Goal: Navigation & Orientation: Find specific page/section

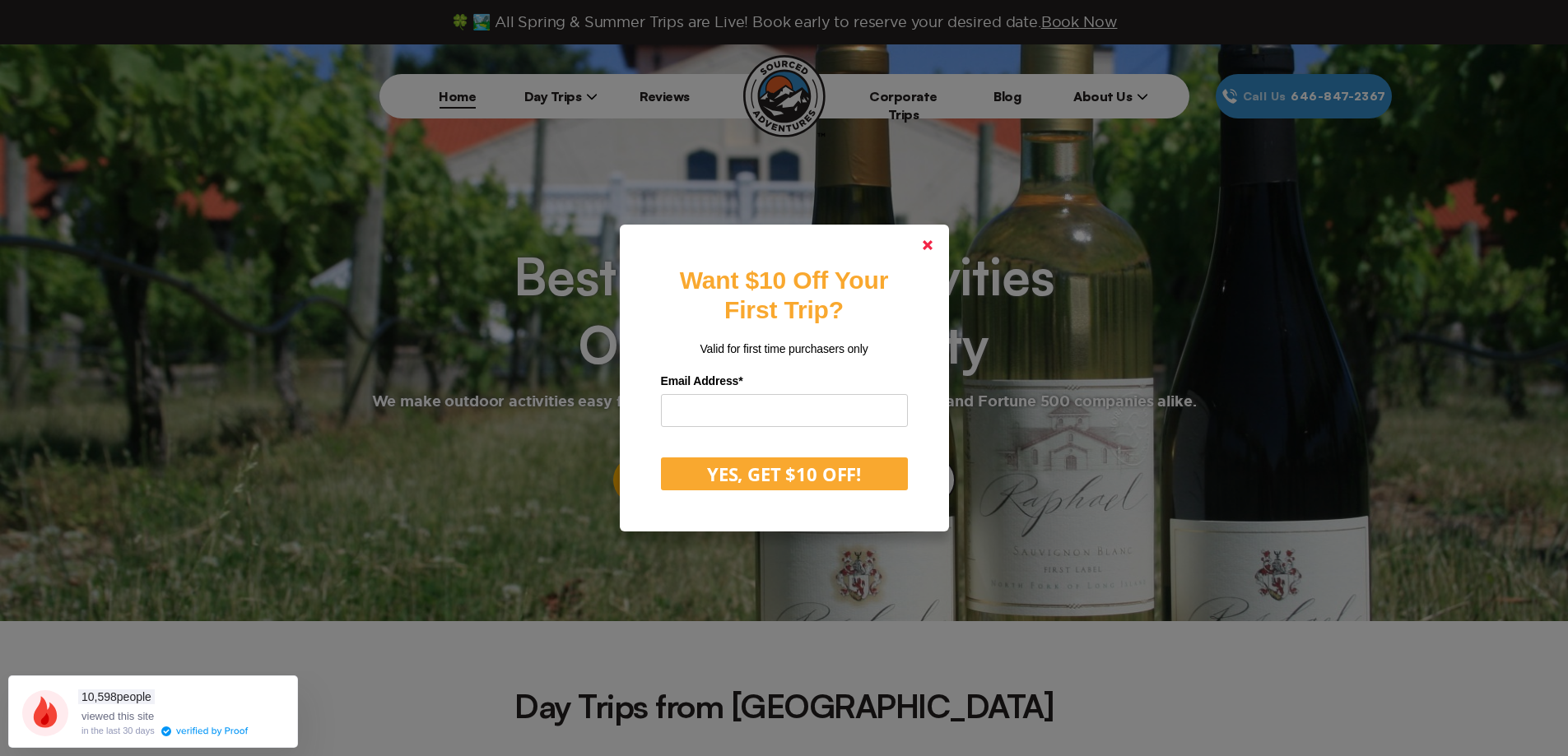
click at [931, 243] on polygon at bounding box center [928, 245] width 9 height 9
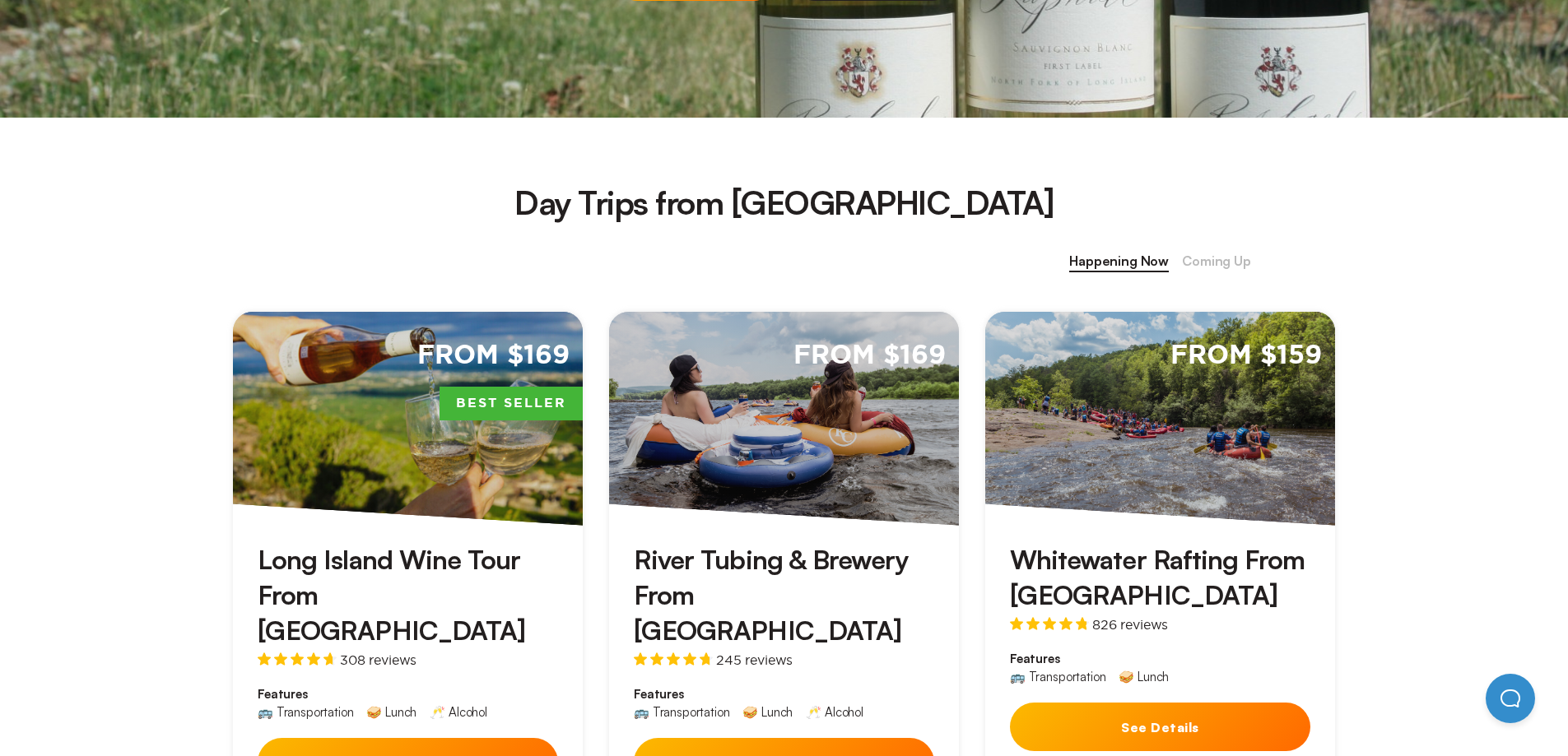
scroll to position [658, 0]
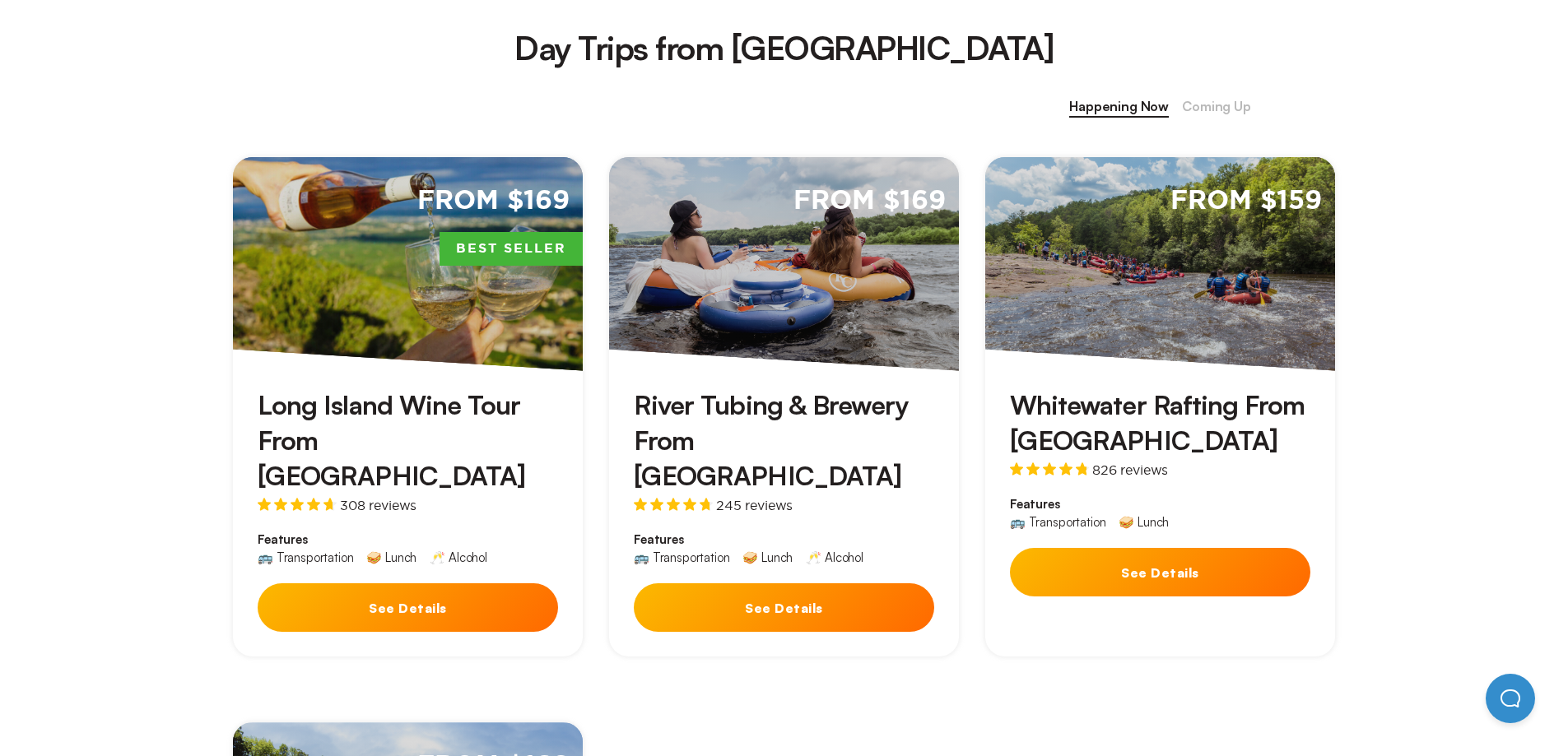
click at [781, 584] on button "See Details" at bounding box center [784, 607] width 300 height 48
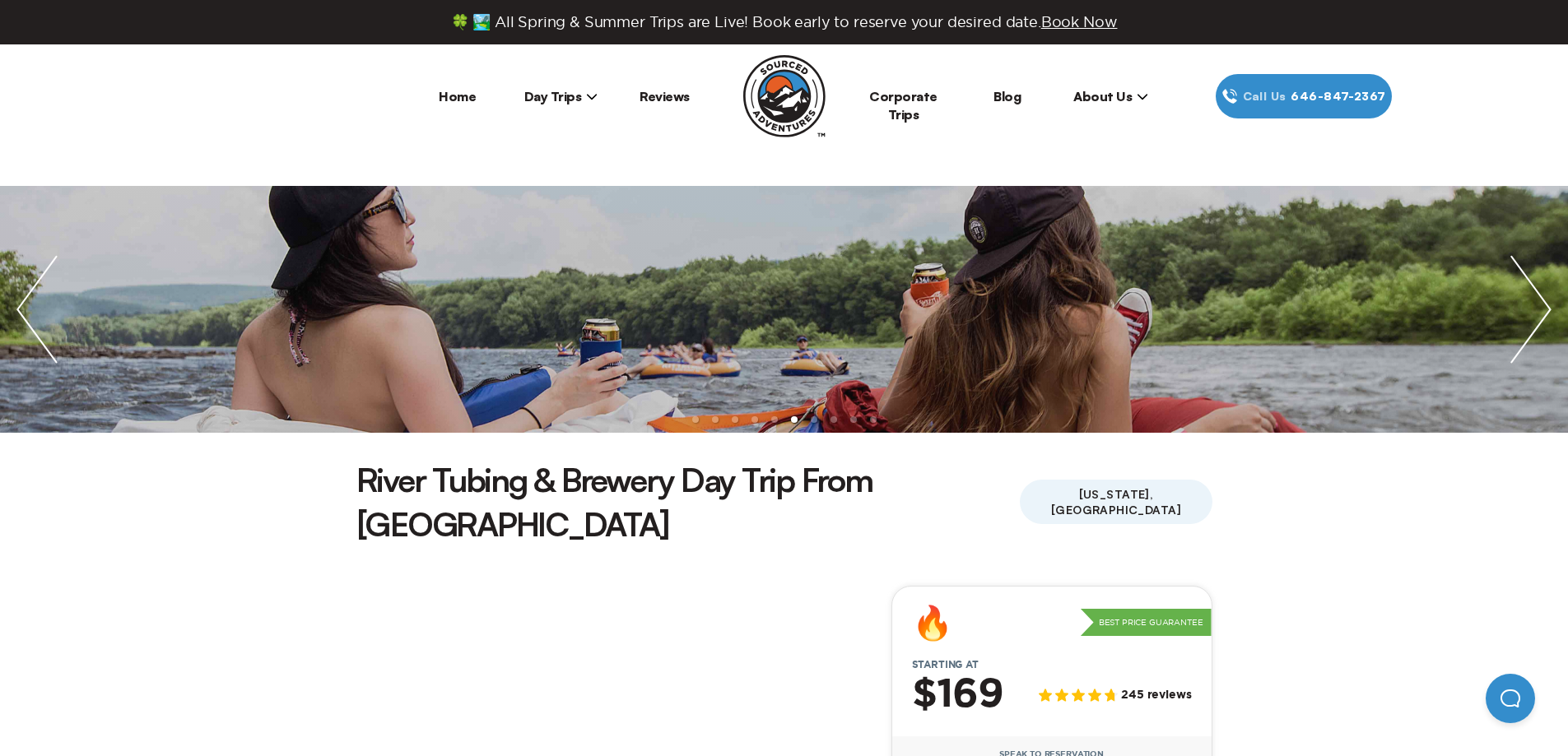
click at [457, 97] on link "Home" at bounding box center [457, 96] width 37 height 16
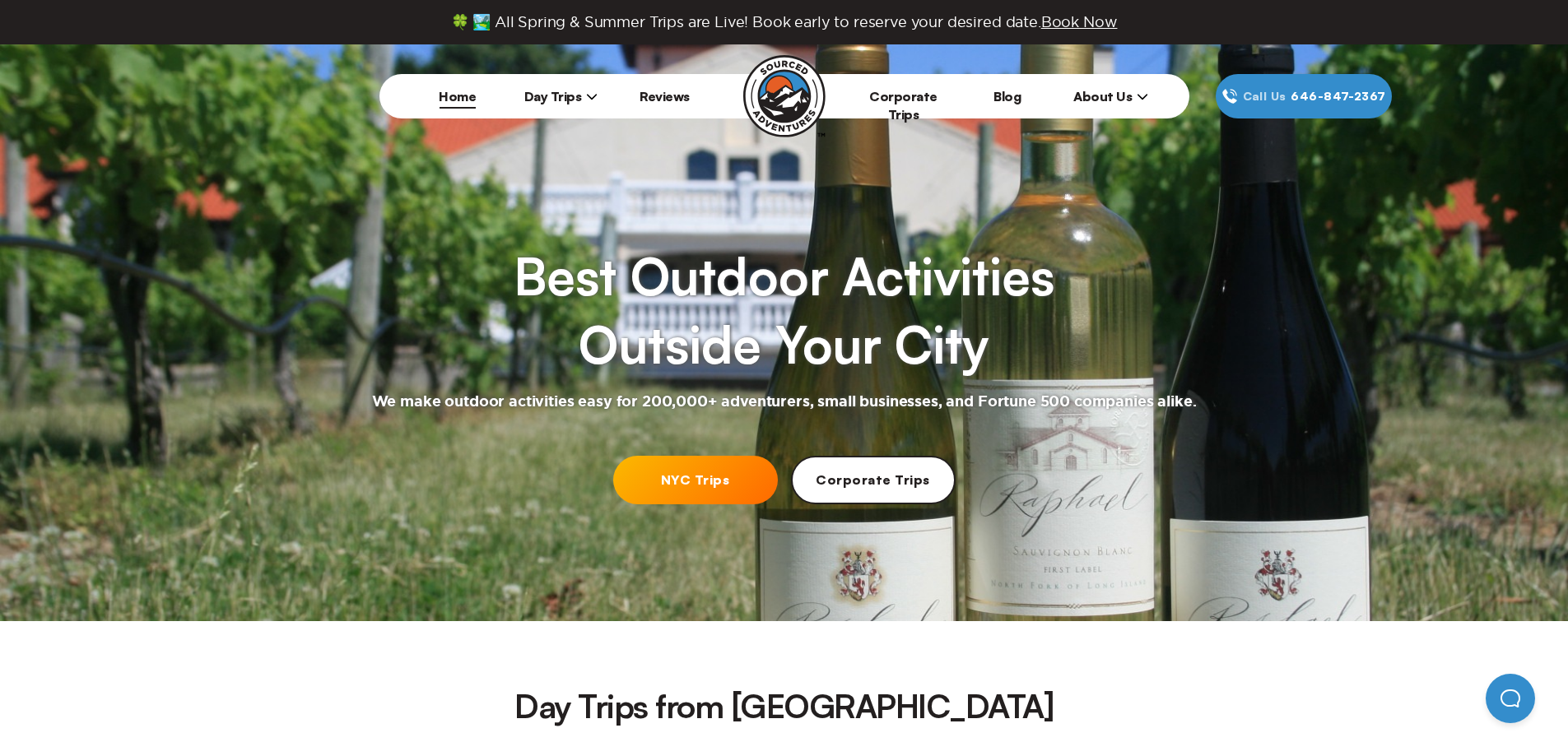
click at [930, 99] on link "Corporate Trips" at bounding box center [903, 105] width 68 height 34
